Goal: Obtain resource: Download file/media

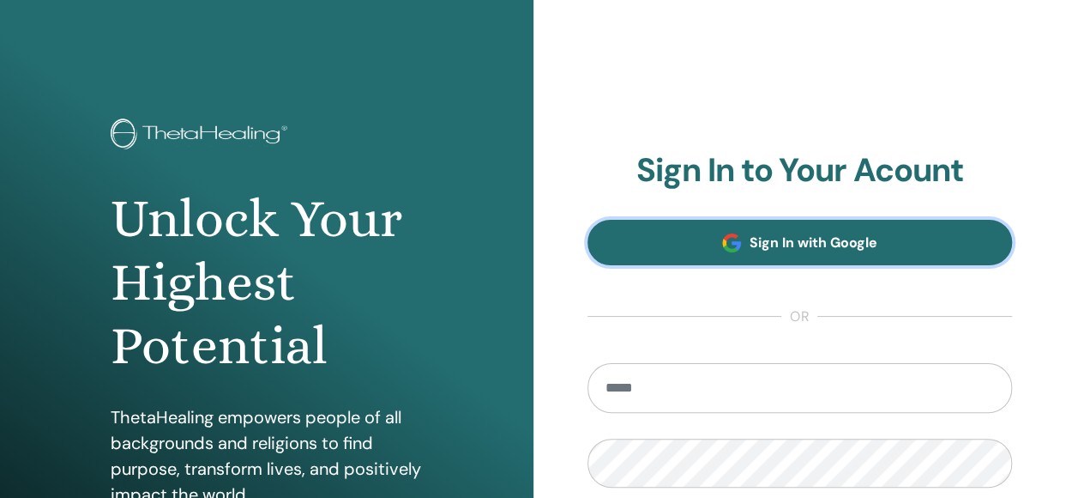
click at [711, 242] on link "Sign In with Google" at bounding box center [801, 242] width 426 height 45
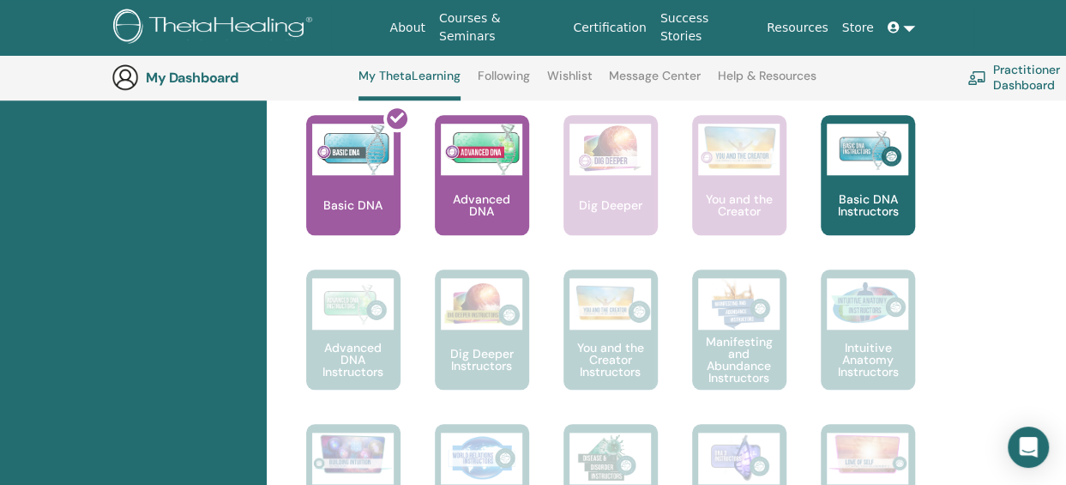
scroll to position [731, 0]
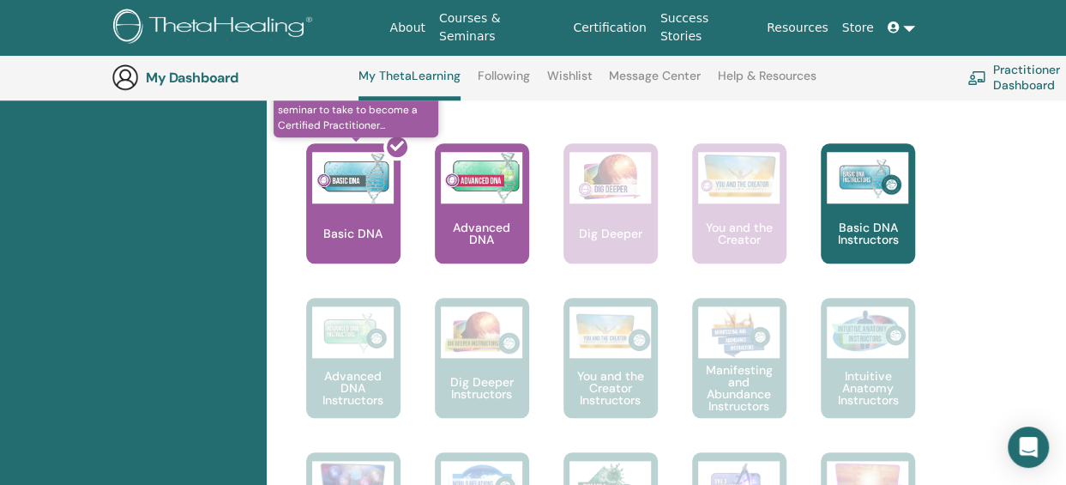
click at [363, 214] on div at bounding box center [364, 210] width 94 height 154
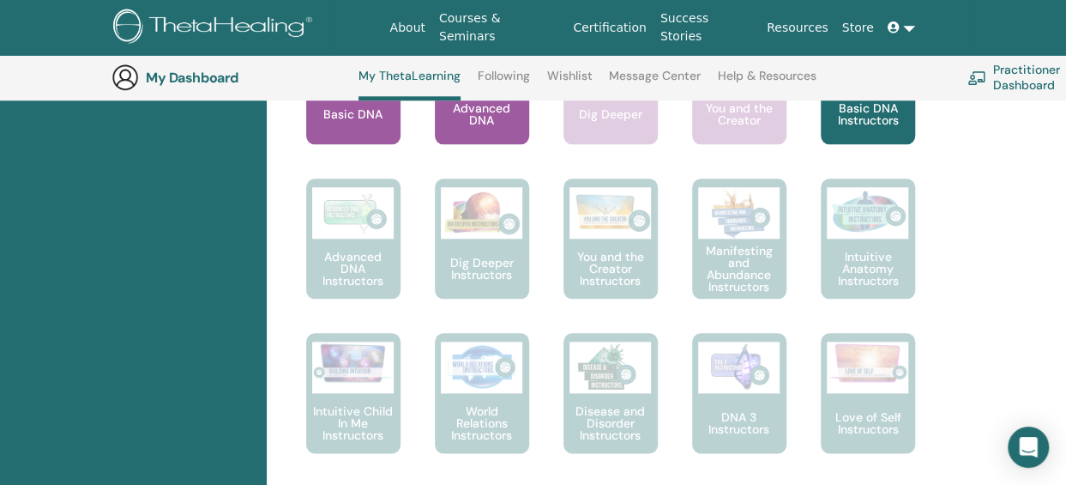
scroll to position [645, 0]
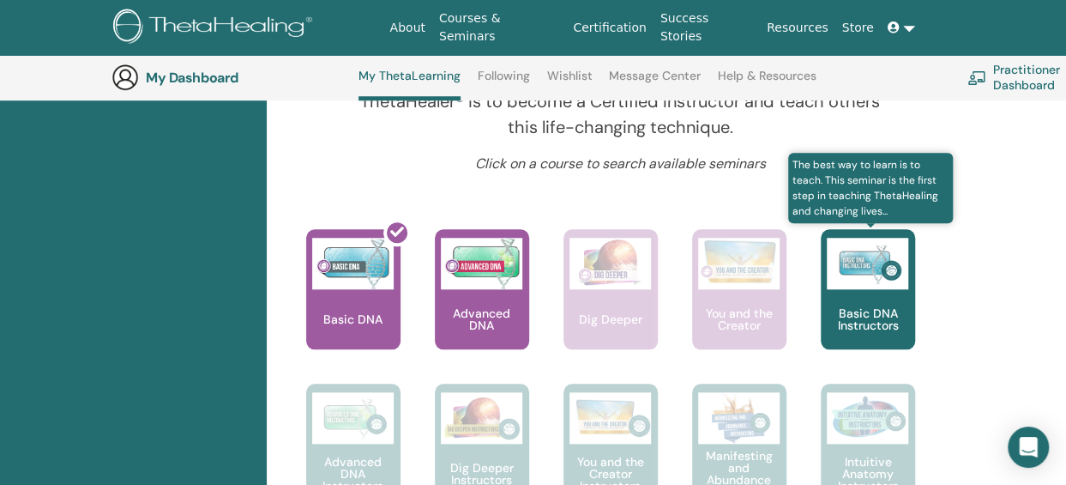
click at [892, 274] on img at bounding box center [867, 263] width 81 height 51
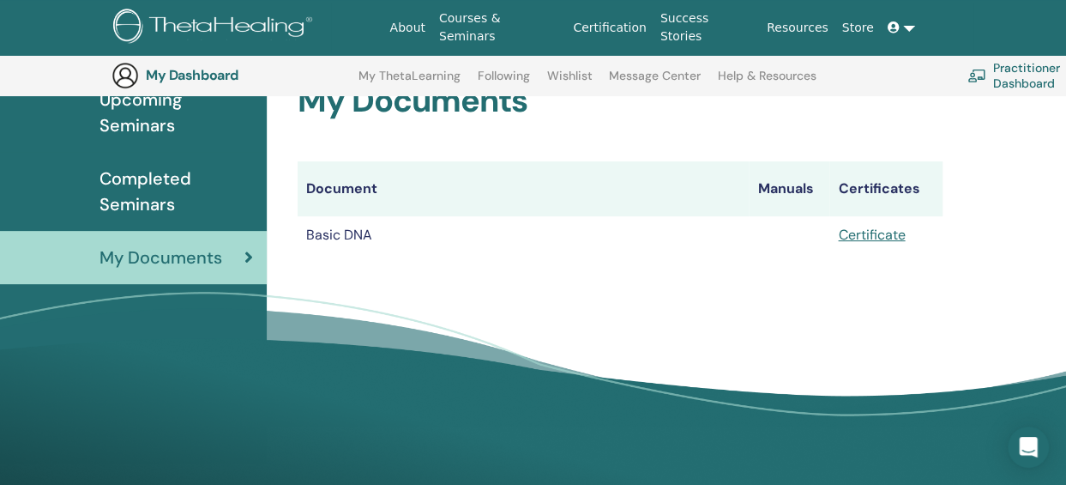
scroll to position [213, 0]
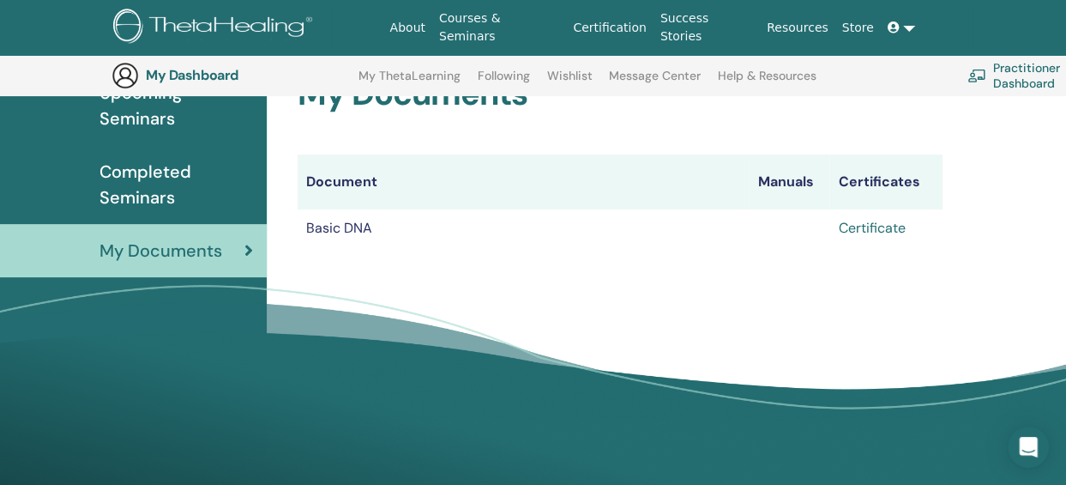
click at [885, 227] on link "Certificate" at bounding box center [871, 228] width 67 height 18
